Goal: Task Accomplishment & Management: Manage account settings

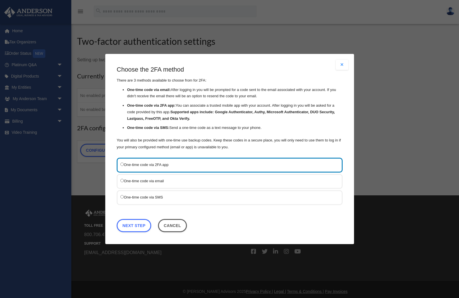
click at [184, 148] on p "You will also be provided with one-time use backup codes. Keep these codes in a…" at bounding box center [230, 144] width 226 height 14
click at [159, 197] on label "One-time code via SMS" at bounding box center [227, 197] width 213 height 7
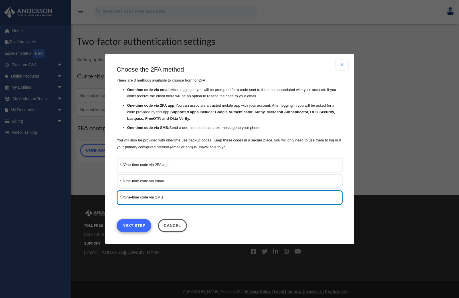
click at [136, 226] on link "Next Step" at bounding box center [134, 225] width 35 height 13
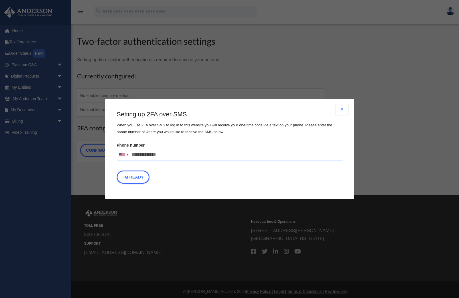
click at [162, 154] on input "Phone number United States +1 United Kingdom +44 Afghanistan (‫افغانستان‬‎) +93…" at bounding box center [230, 154] width 226 height 11
type input "**********"
click at [136, 174] on button "I'm Ready" at bounding box center [133, 177] width 33 height 13
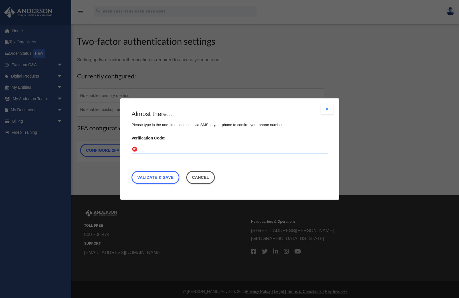
click at [153, 146] on input "Verification Code:" at bounding box center [230, 149] width 196 height 9
click at [150, 149] on input "Verification Code:" at bounding box center [230, 149] width 196 height 9
paste input "******"
type input "******"
click at [156, 175] on link "Validate & Save" at bounding box center [156, 177] width 48 height 13
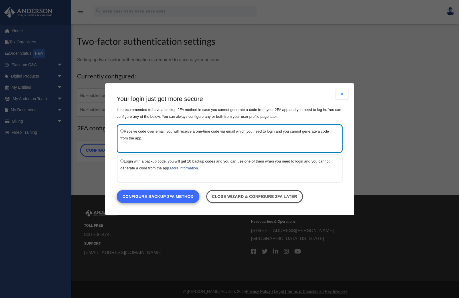
click at [183, 198] on link "Configure backup 2FA method" at bounding box center [158, 196] width 83 height 13
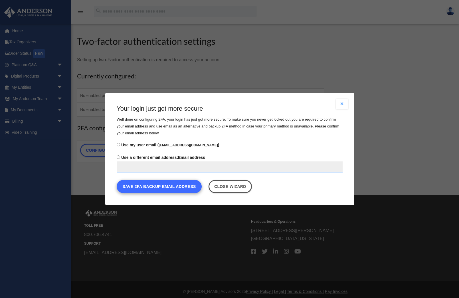
click at [163, 190] on button "Save 2FA backup email address" at bounding box center [159, 186] width 85 height 13
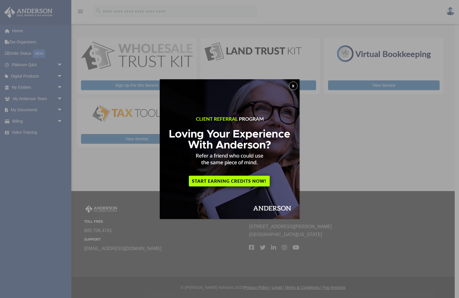
click at [293, 83] on button "x" at bounding box center [293, 86] width 9 height 9
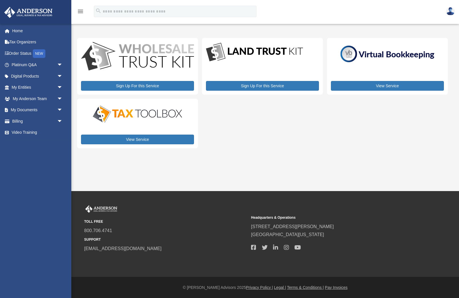
click at [200, 80] on div "Sign Up For this Service Sign Up For this Service View Service View Service" at bounding box center [262, 93] width 371 height 111
click at [198, 82] on div "Sign Up For this Service" at bounding box center [137, 66] width 121 height 57
click at [200, 65] on div "Sign Up For this Service Sign Up For this Service View Service View Service" at bounding box center [262, 93] width 371 height 111
click at [79, 29] on div "My Services date_range Published on Last updated August 8, 2024 July 2, 2020 by…" at bounding box center [264, 91] width 375 height 127
click at [200, 61] on div "Sign Up For this Service Sign Up For this Service View Service View Service" at bounding box center [262, 93] width 371 height 111
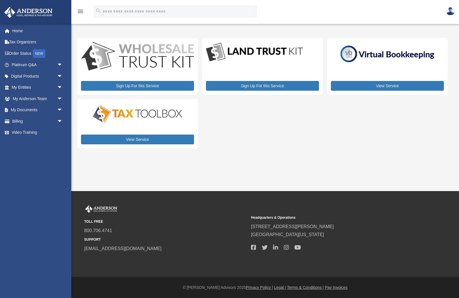
click at [76, 32] on div "My Services date_range Published on Last updated August 8, 2024 July 2, 2020 by…" at bounding box center [265, 91] width 384 height 127
click at [59, 87] on span "arrow_drop_down" at bounding box center [62, 88] width 11 height 12
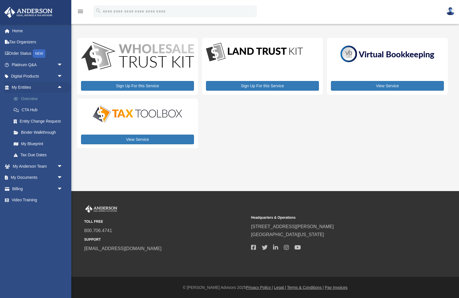
click at [41, 96] on link "Overview" at bounding box center [39, 98] width 63 height 11
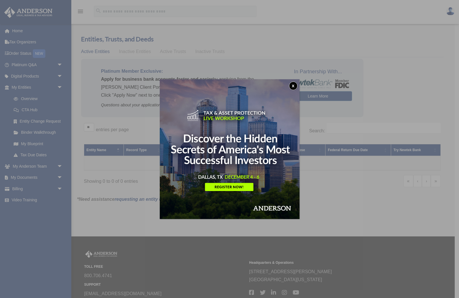
click at [294, 86] on button "x" at bounding box center [293, 86] width 9 height 9
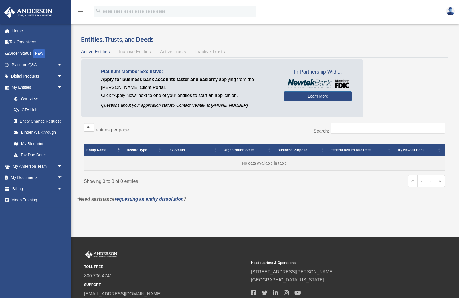
click at [131, 53] on span "Inactive Entities" at bounding box center [135, 51] width 32 height 5
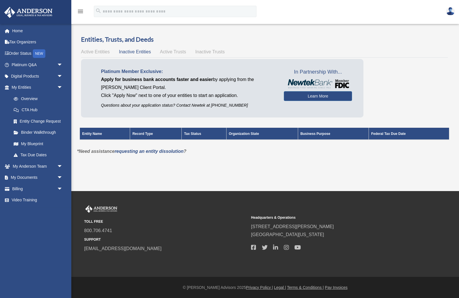
click at [170, 52] on span "Active Trusts" at bounding box center [173, 51] width 26 height 5
click at [207, 49] on span "Inactive Trusts" at bounding box center [210, 51] width 29 height 5
click at [88, 53] on span "Active Entities" at bounding box center [95, 51] width 29 height 5
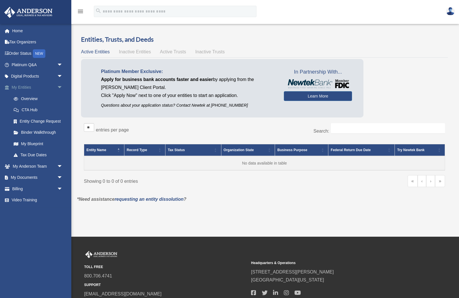
click at [60, 85] on span "arrow_drop_down" at bounding box center [62, 88] width 11 height 12
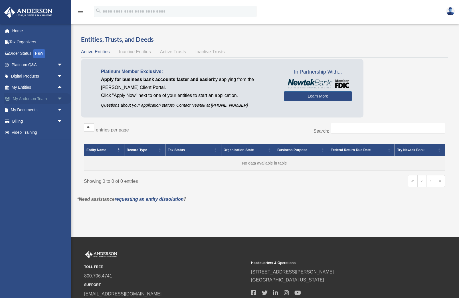
click at [57, 95] on span "arrow_drop_down" at bounding box center [62, 99] width 11 height 12
click at [57, 95] on span "arrow_drop_up" at bounding box center [62, 99] width 11 height 12
click at [59, 119] on span "arrow_drop_down" at bounding box center [62, 122] width 11 height 12
click at [50, 129] on link "$ Open Invoices" at bounding box center [39, 133] width 63 height 12
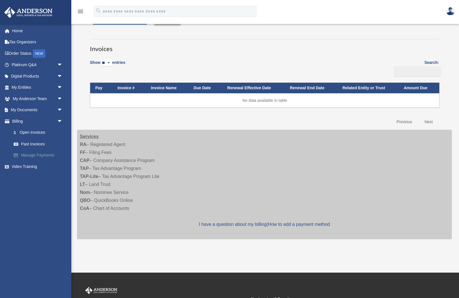
scroll to position [22, 0]
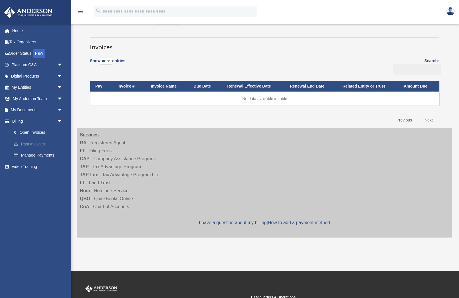
click at [34, 143] on link "Past Invoices" at bounding box center [39, 144] width 63 height 11
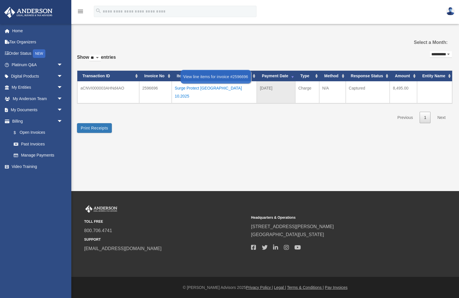
click at [220, 87] on div "Surge Protect Philadelphia 10.2025" at bounding box center [214, 92] width 79 height 16
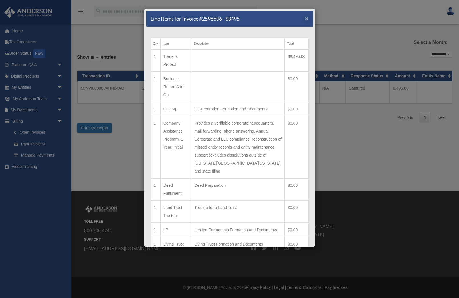
click at [307, 19] on span "×" at bounding box center [307, 18] width 4 height 7
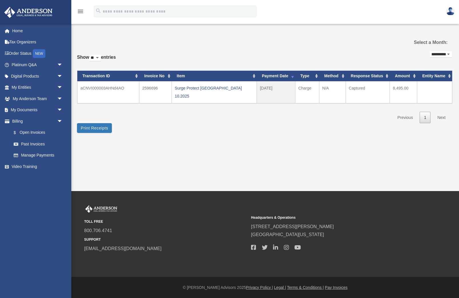
click at [255, 56] on div "**********" at bounding box center [264, 86] width 375 height 73
click at [87, 123] on button "Print Receipts" at bounding box center [94, 128] width 35 height 10
click at [99, 123] on button "Print Receipts" at bounding box center [94, 128] width 35 height 10
click at [23, 163] on link "Video Training" at bounding box center [37, 166] width 67 height 11
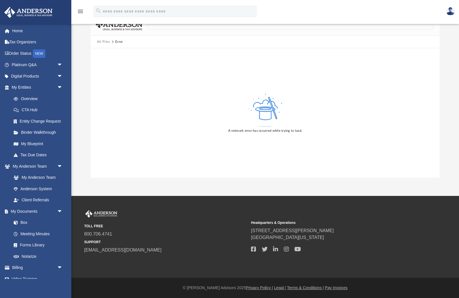
scroll to position [21, 0]
click at [51, 98] on link "Overview" at bounding box center [39, 98] width 63 height 11
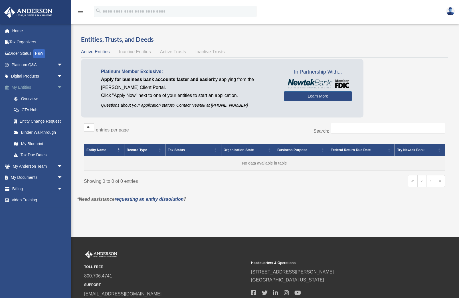
click at [61, 85] on span "arrow_drop_down" at bounding box center [62, 88] width 11 height 12
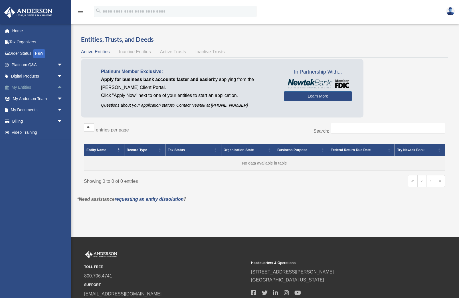
click at [61, 87] on span "arrow_drop_up" at bounding box center [62, 88] width 11 height 12
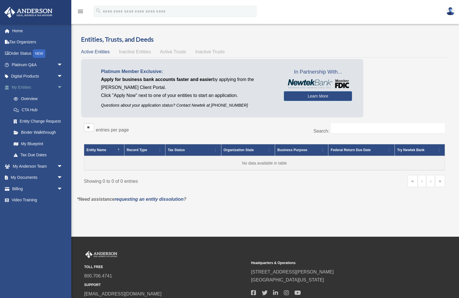
click at [61, 87] on span "arrow_drop_down" at bounding box center [62, 88] width 11 height 12
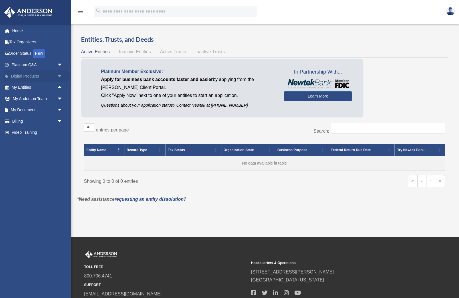
click at [59, 74] on span "arrow_drop_down" at bounding box center [62, 77] width 11 height 12
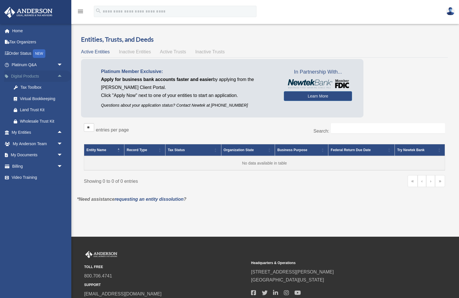
click at [59, 74] on span "arrow_drop_up" at bounding box center [62, 77] width 11 height 12
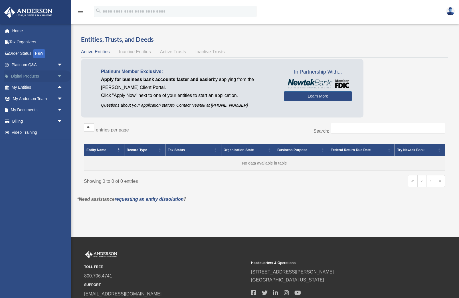
click at [59, 74] on span "arrow_drop_down" at bounding box center [62, 77] width 11 height 12
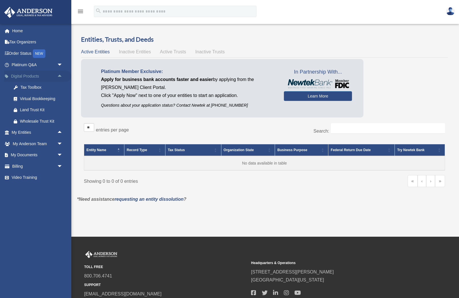
click at [62, 75] on span "arrow_drop_up" at bounding box center [62, 77] width 11 height 12
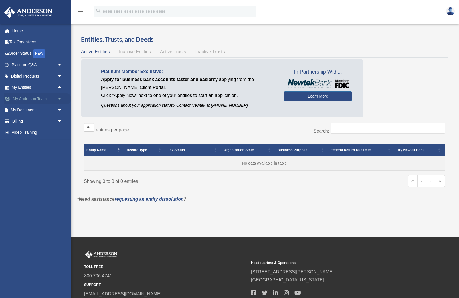
click at [60, 97] on span "arrow_drop_down" at bounding box center [62, 99] width 11 height 12
click at [60, 97] on span "arrow_drop_up" at bounding box center [62, 99] width 11 height 12
click at [15, 29] on link "Home" at bounding box center [37, 30] width 67 height 11
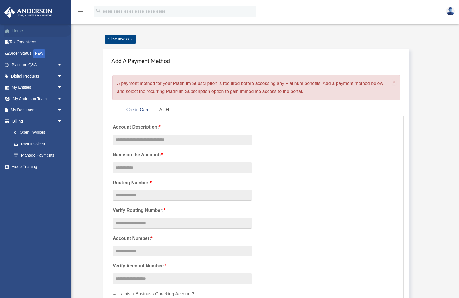
click at [18, 32] on link "Home" at bounding box center [37, 30] width 67 height 11
click at [59, 64] on span "arrow_drop_down" at bounding box center [62, 65] width 11 height 12
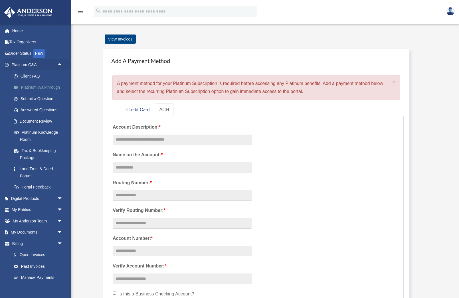
click at [38, 86] on link "Platinum Walkthrough" at bounding box center [39, 87] width 63 height 11
